Goal: Find specific page/section: Find specific page/section

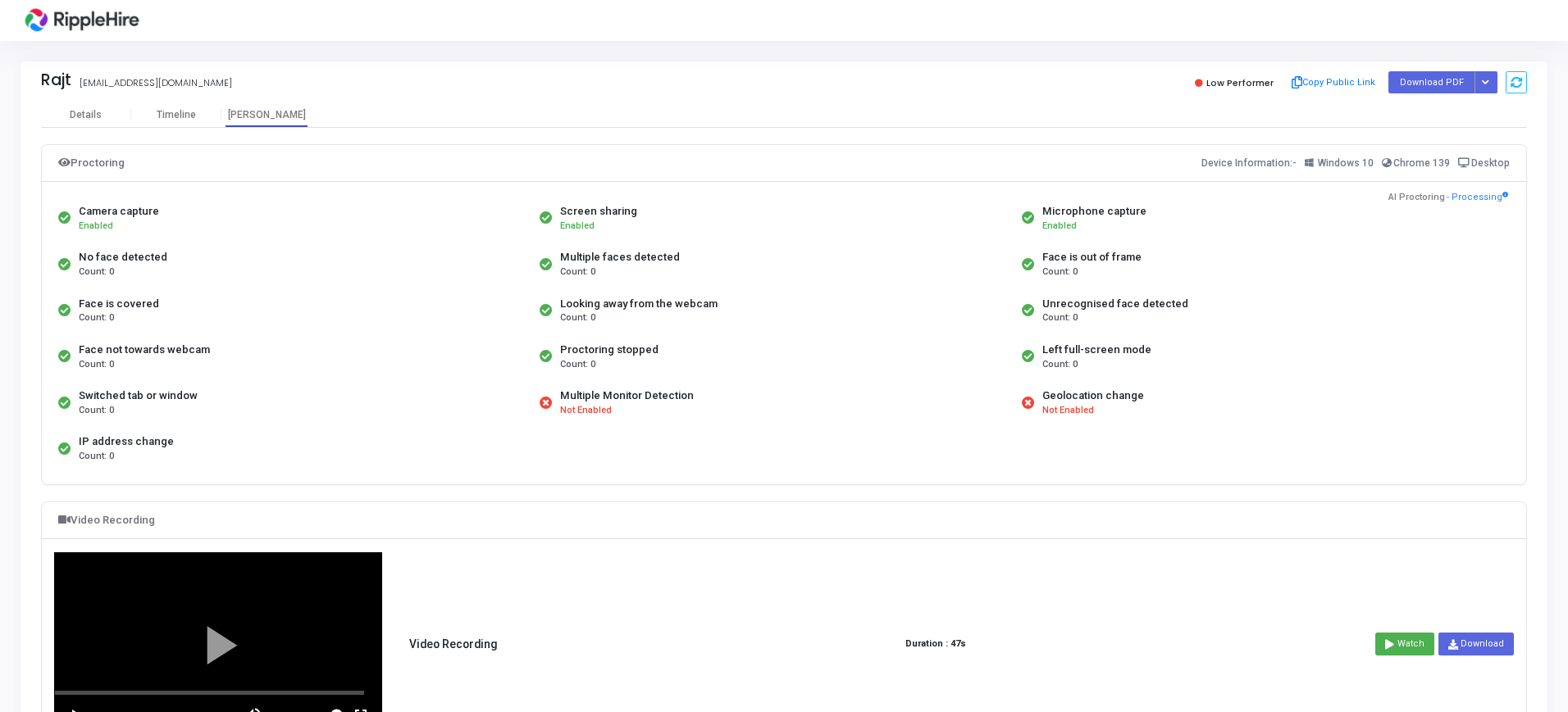
click at [73, 15] on img at bounding box center [82, 20] width 123 height 33
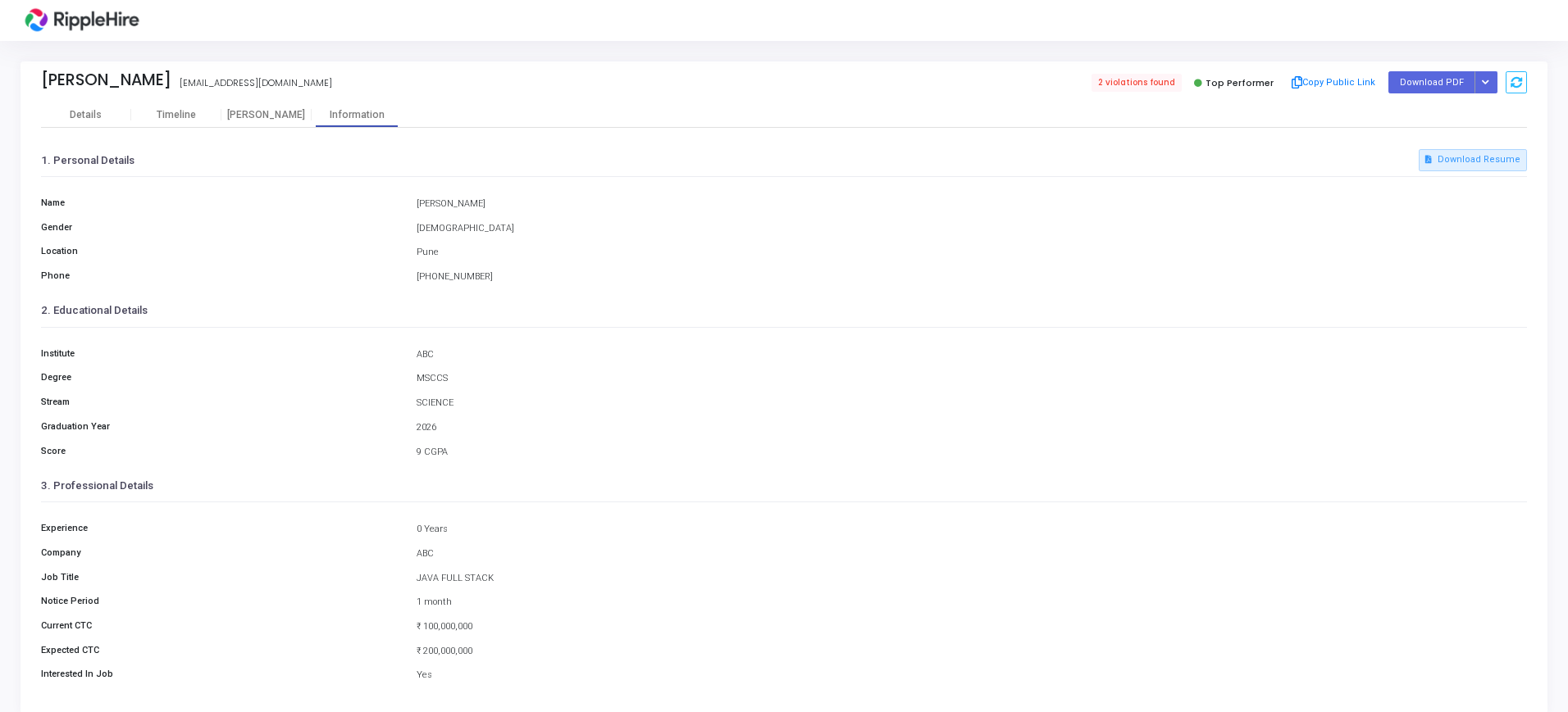
scroll to position [18, 0]
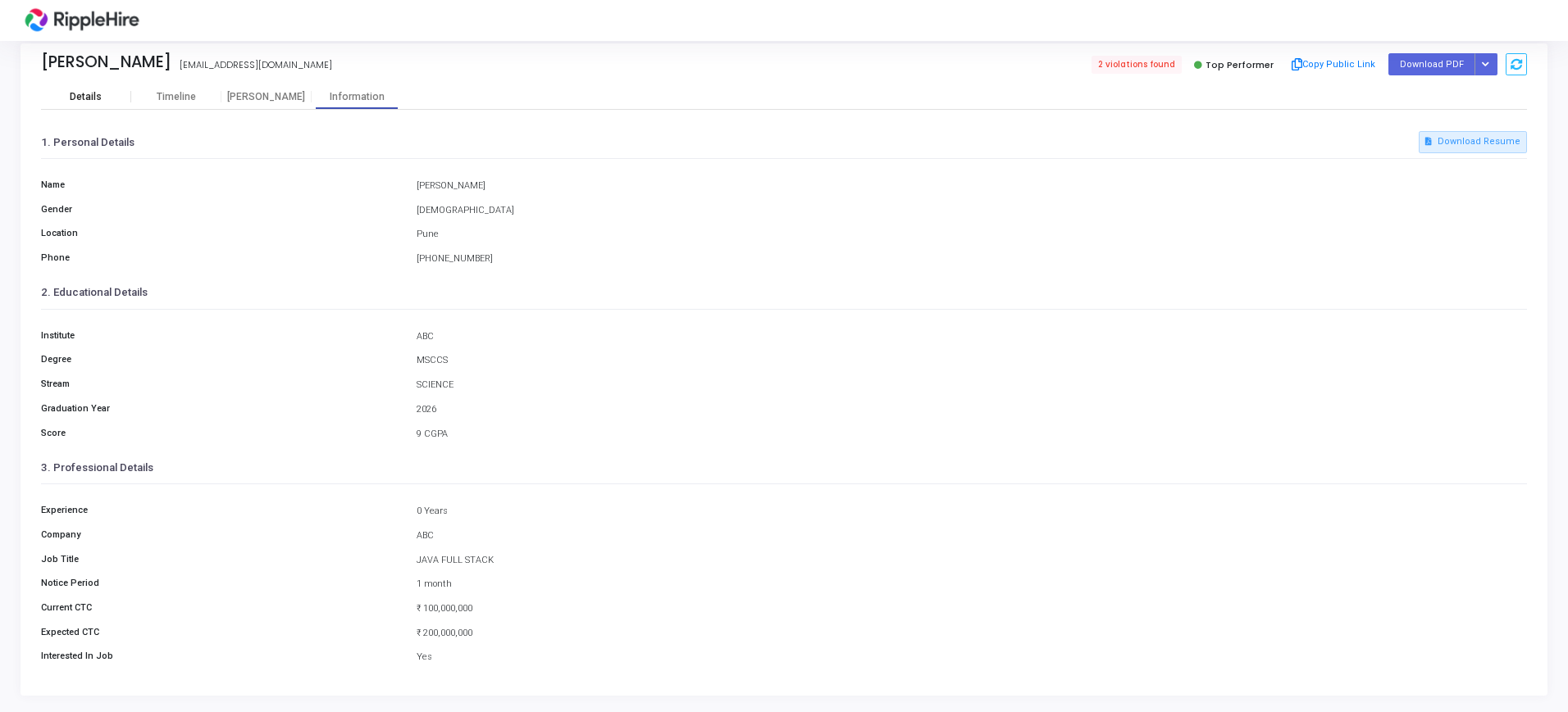
click at [90, 100] on div "Details" at bounding box center [85, 97] width 32 height 12
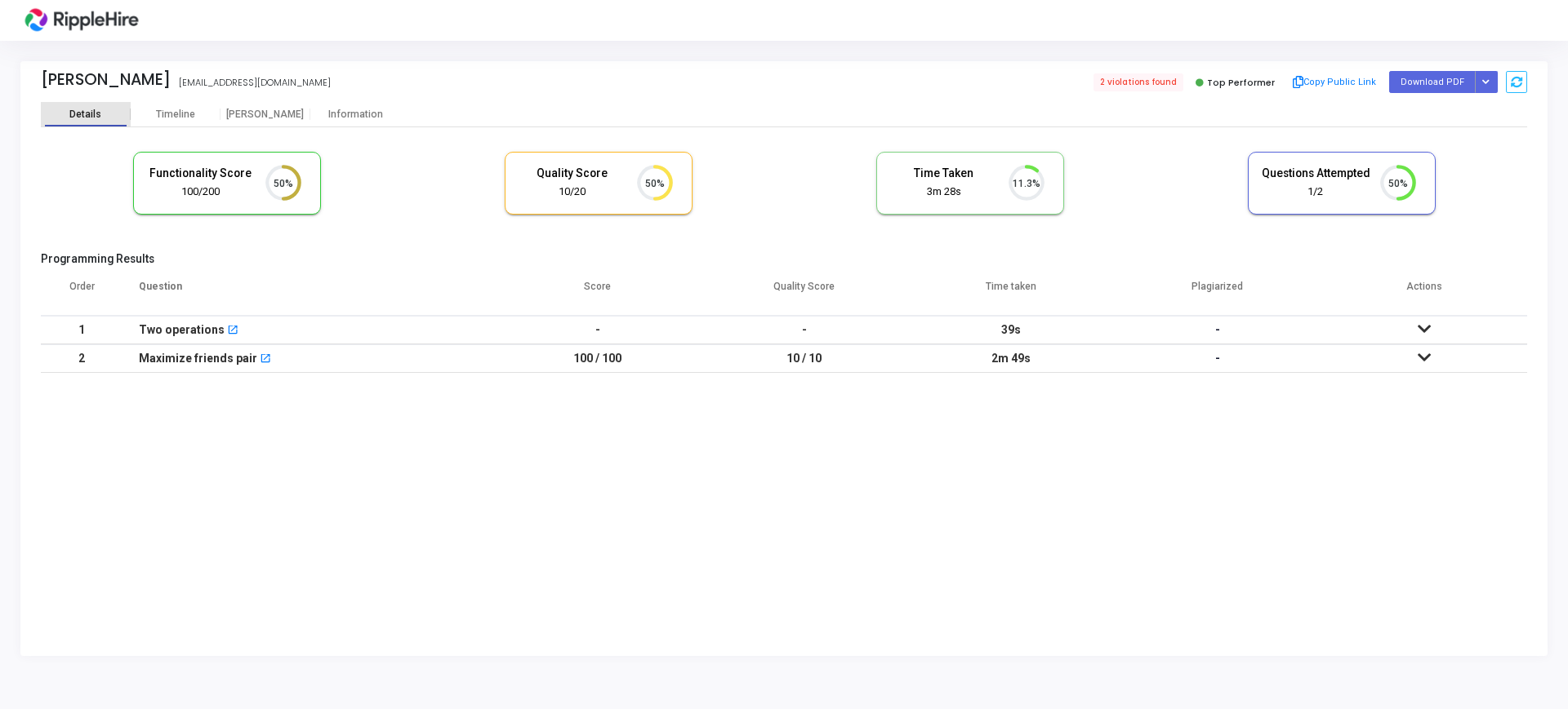
scroll to position [7, 7]
click at [42, 19] on img at bounding box center [81, 20] width 122 height 33
click at [52, 18] on img at bounding box center [81, 20] width 122 height 33
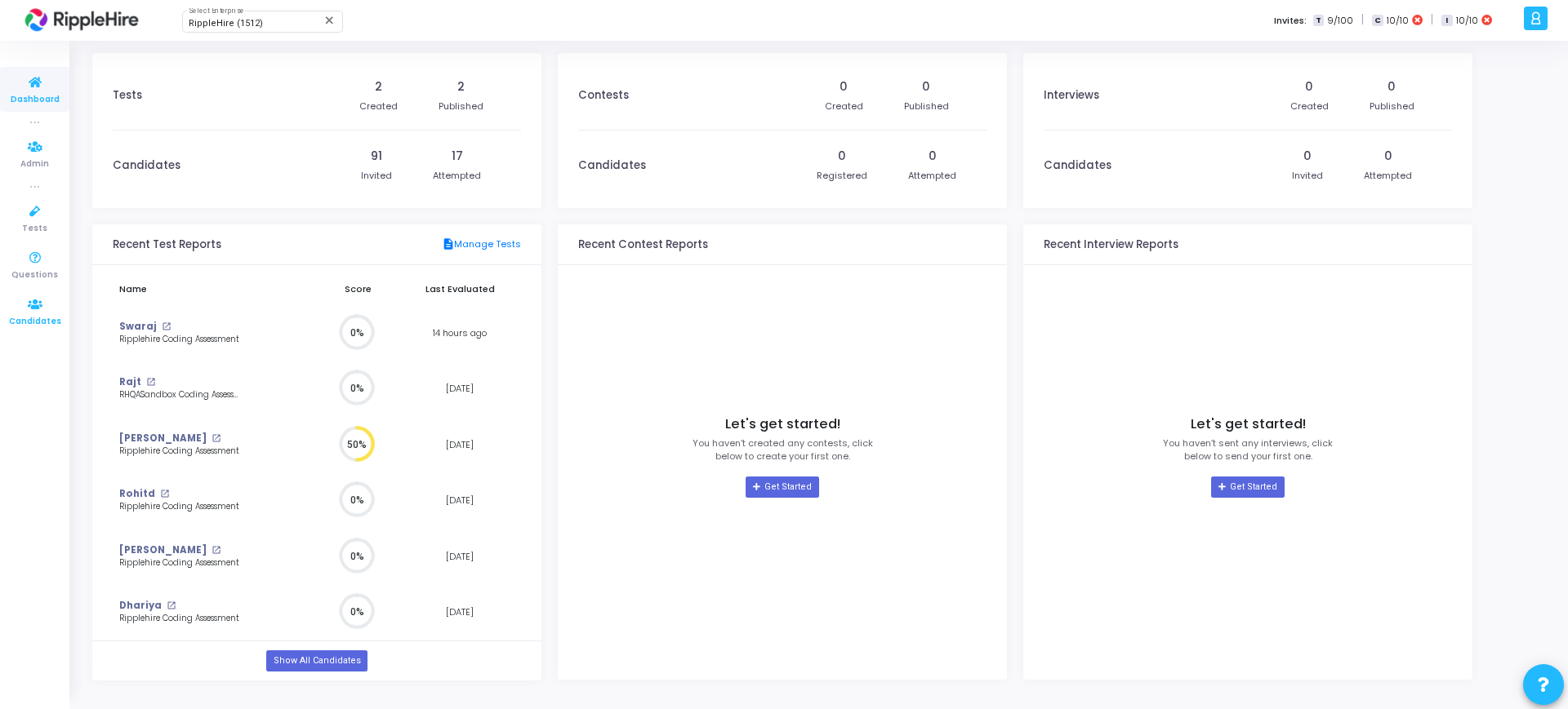
click at [26, 308] on icon at bounding box center [35, 304] width 35 height 20
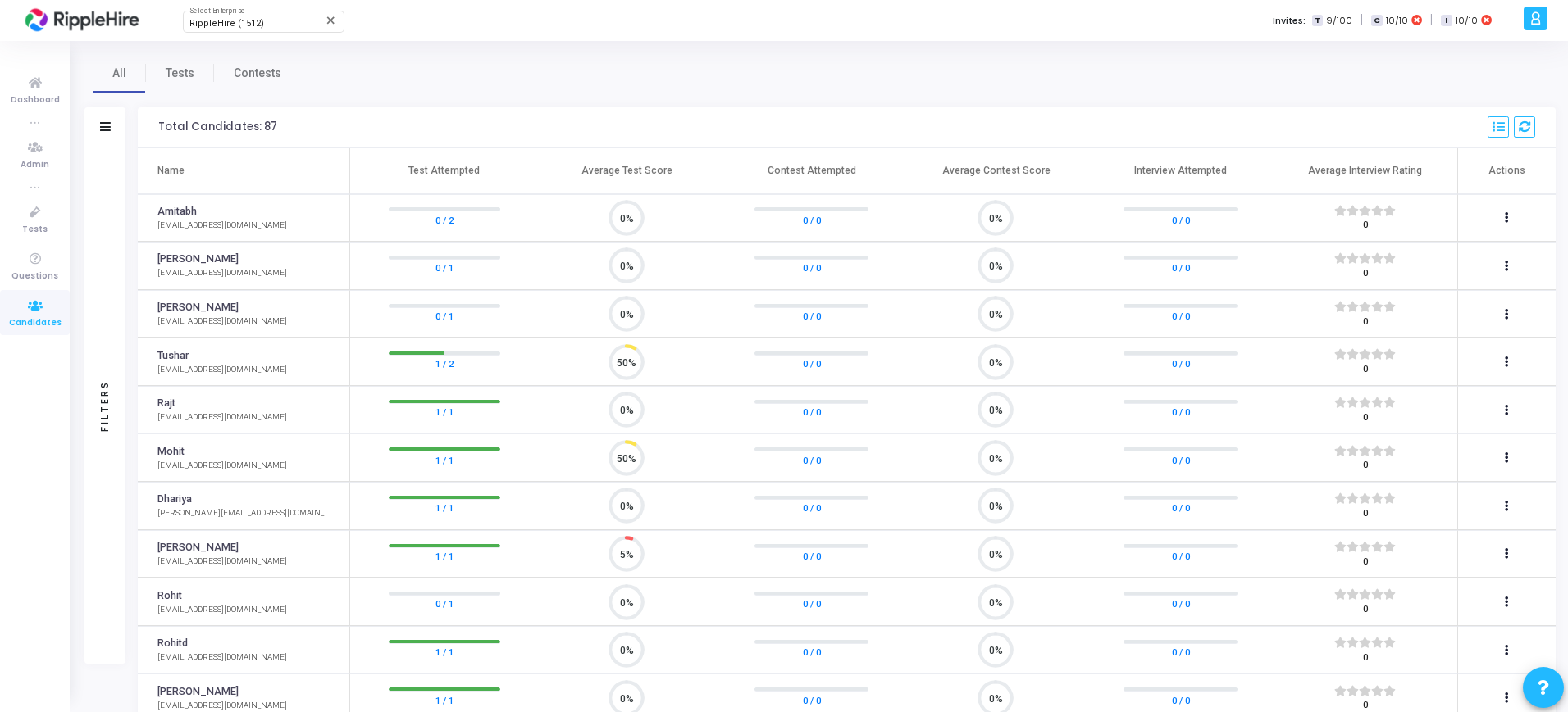
scroll to position [35, 42]
click at [101, 380] on div "Filters" at bounding box center [105, 405] width 15 height 180
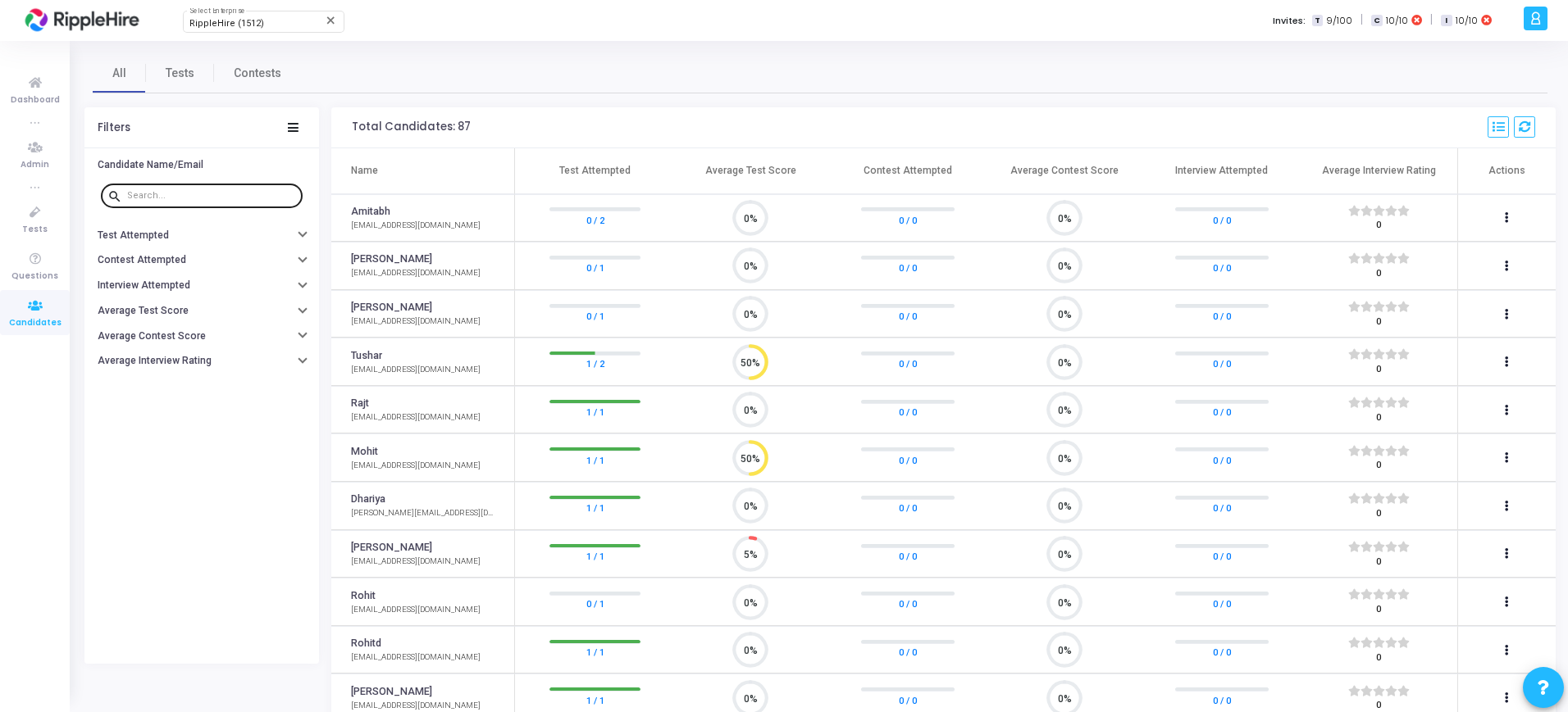
click at [174, 195] on input "text" at bounding box center [212, 196] width 169 height 10
paste input "mohitmehraa647@yopmail.com"
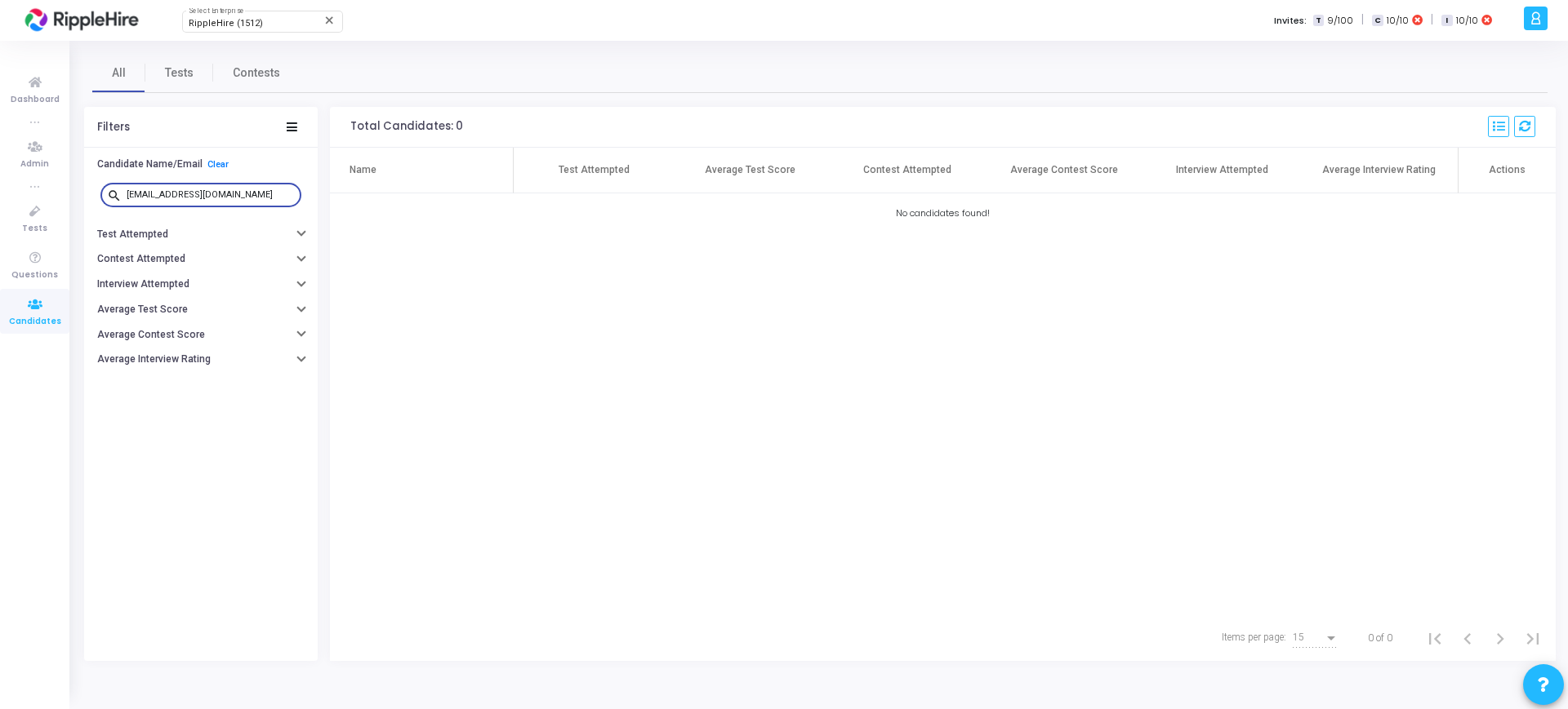
type input "mohitmehraa647@yopmail.com"
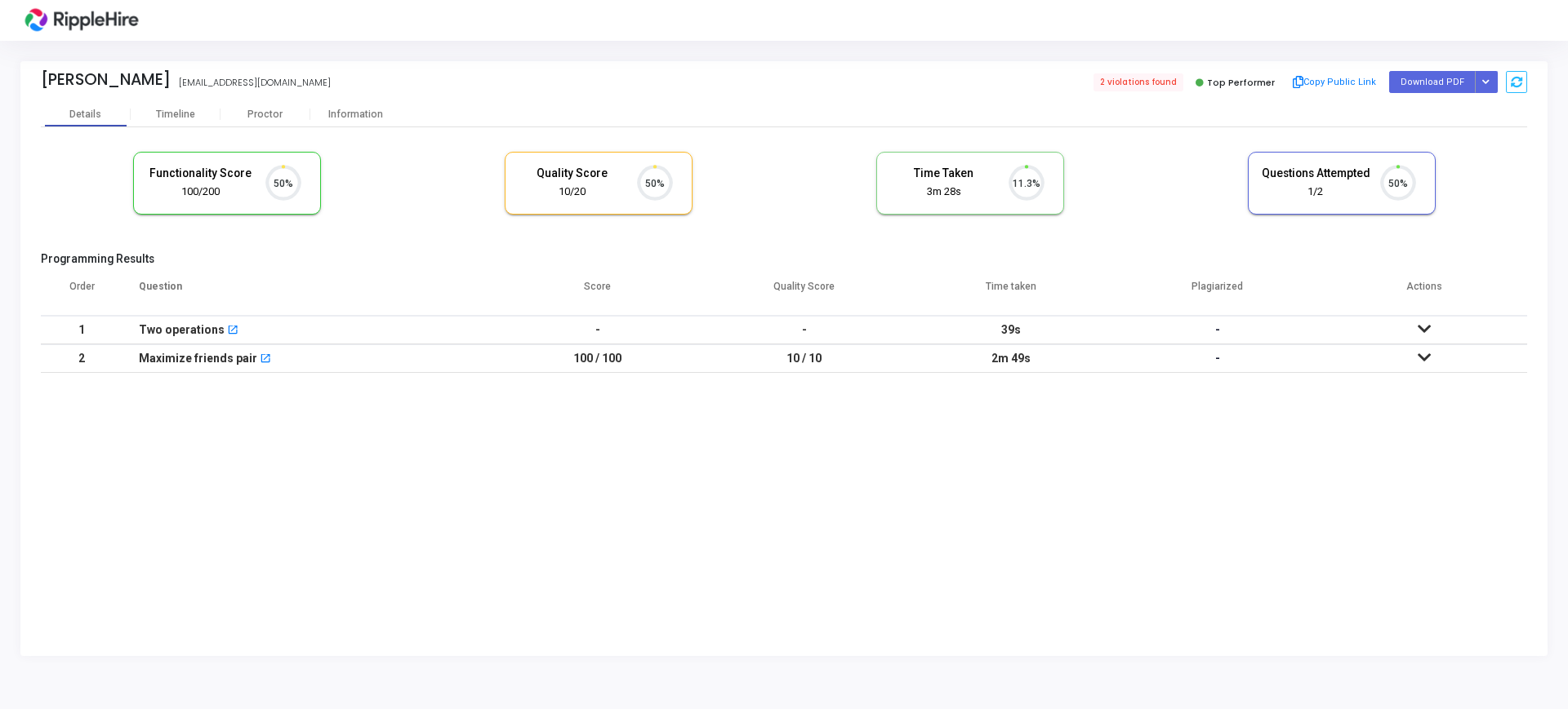
scroll to position [35, 42]
